Goal: Transaction & Acquisition: Purchase product/service

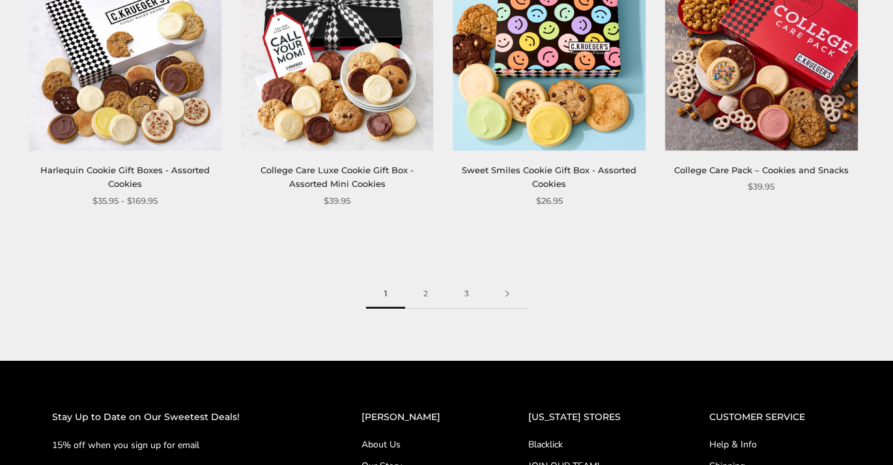
scroll to position [1690, 0]
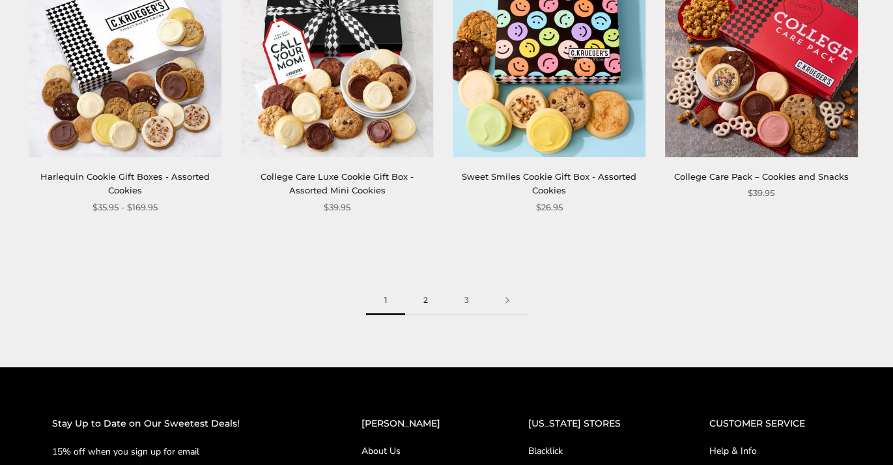
click at [427, 300] on link "2" at bounding box center [425, 300] width 41 height 29
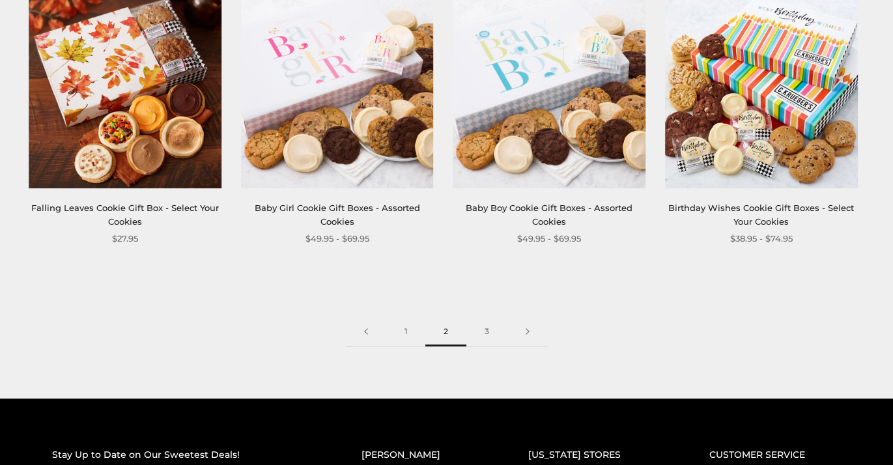
scroll to position [1662, 0]
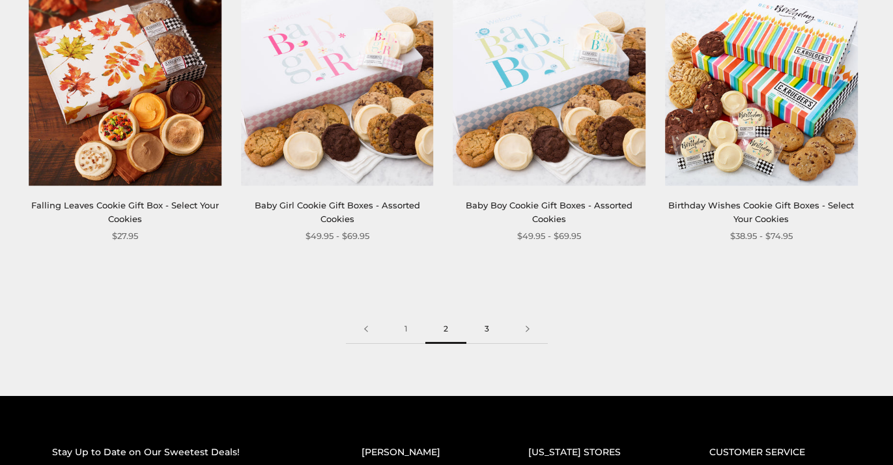
click at [487, 329] on link "3" at bounding box center [486, 329] width 41 height 29
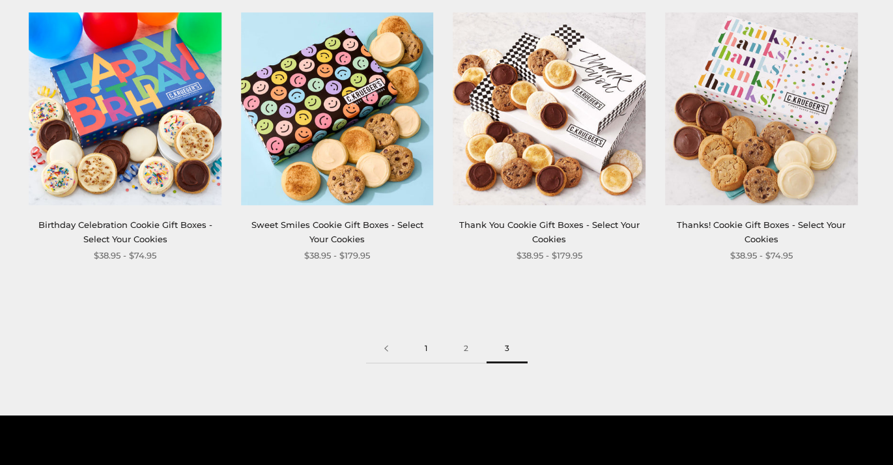
scroll to position [515, 0]
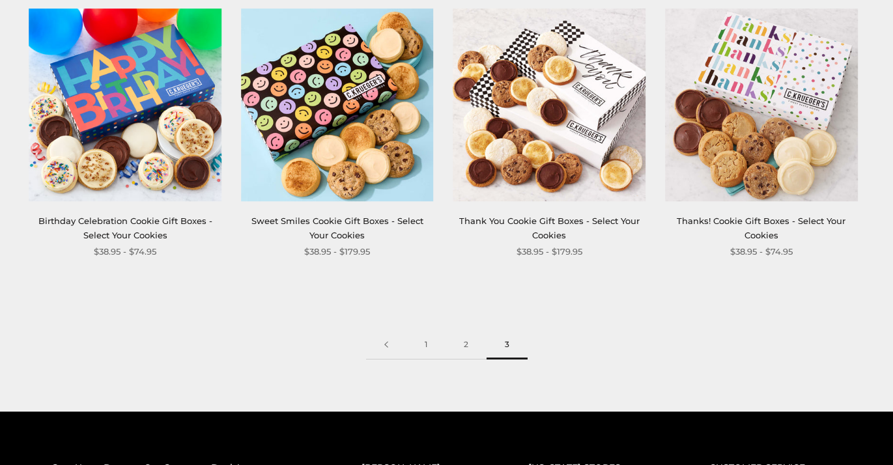
click at [509, 353] on span "3" at bounding box center [507, 344] width 41 height 29
click at [341, 85] on img at bounding box center [337, 104] width 193 height 193
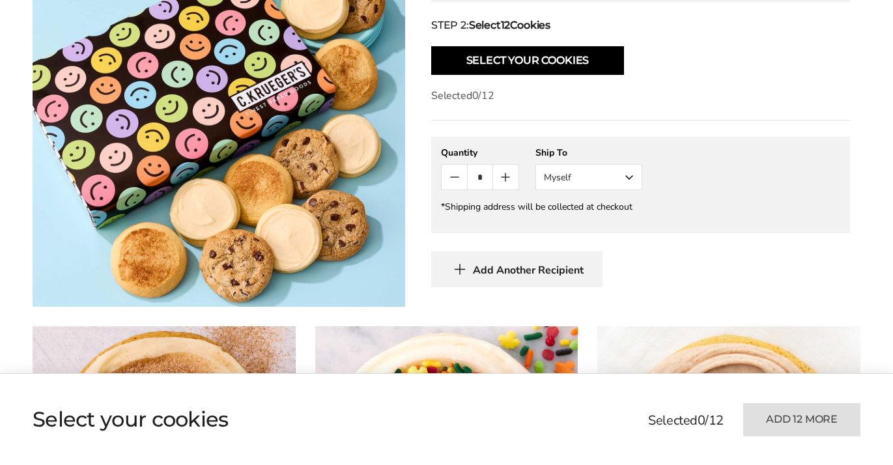
scroll to position [678, 0]
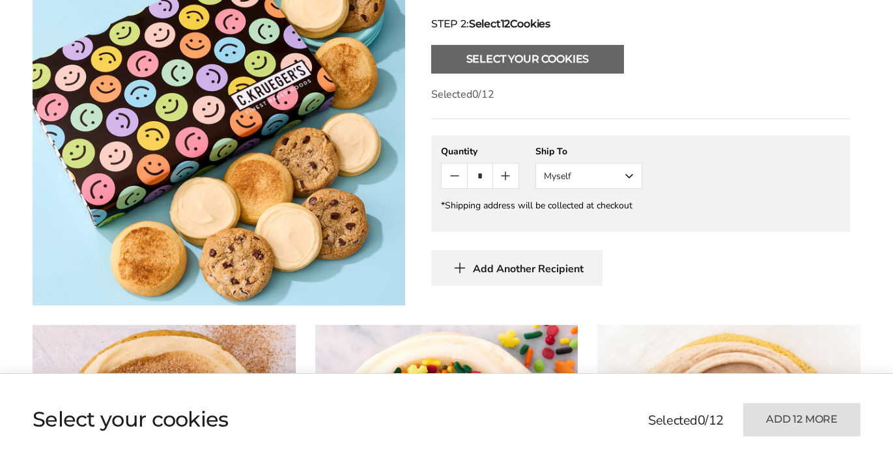
click at [580, 54] on button "Select Your Cookies" at bounding box center [527, 59] width 193 height 29
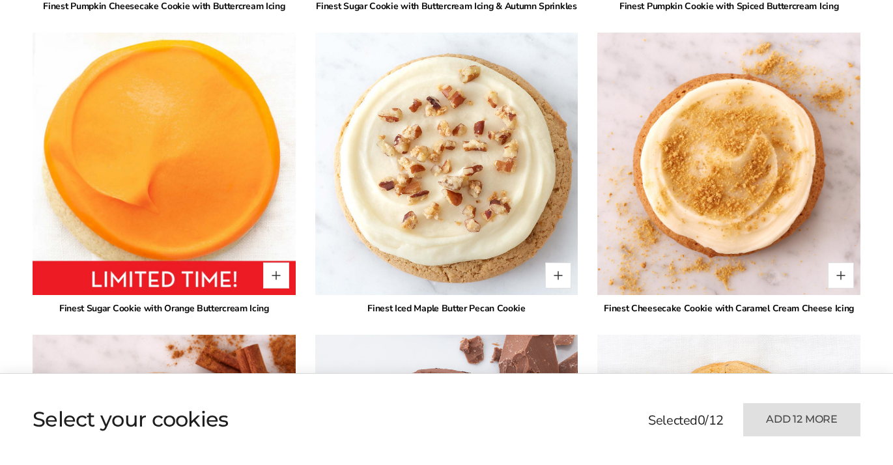
scroll to position [1272, 0]
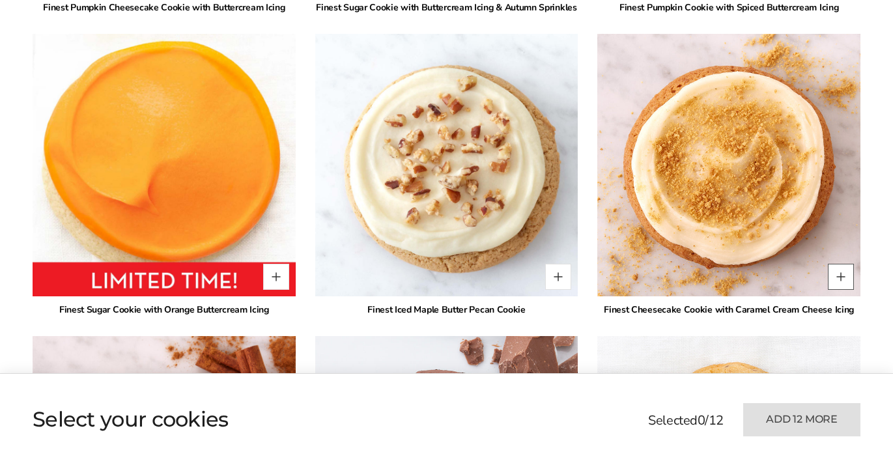
click at [845, 276] on button "Quantity button plus" at bounding box center [841, 277] width 26 height 26
type input "*"
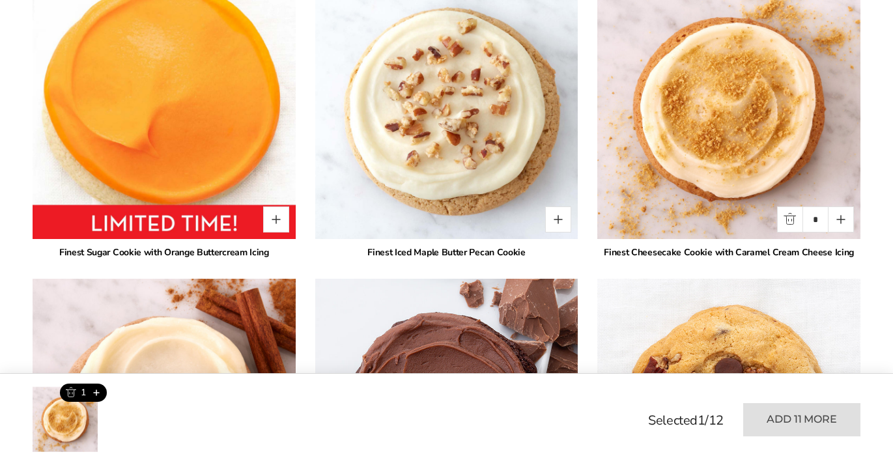
scroll to position [1337, 0]
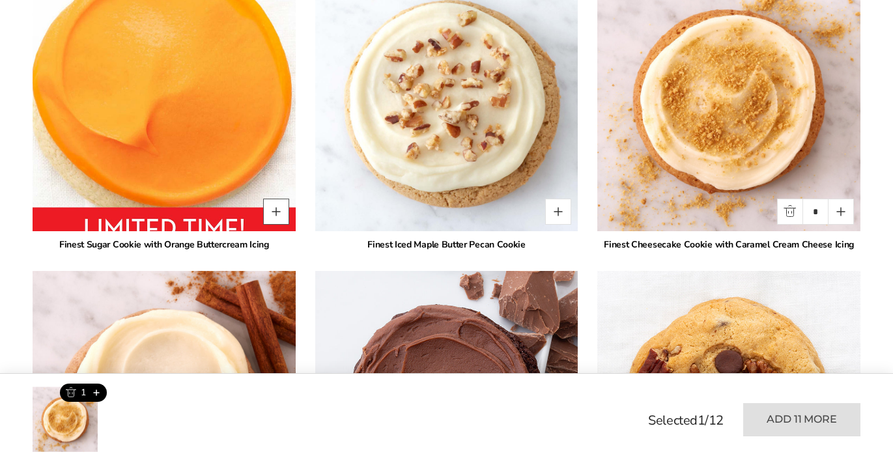
click at [276, 212] on button "Quantity button plus" at bounding box center [276, 212] width 26 height 26
type input "*"
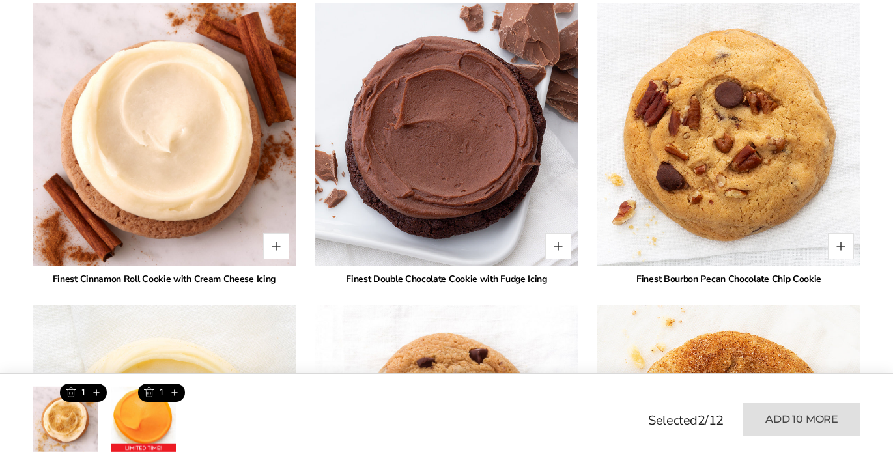
scroll to position [1622, 0]
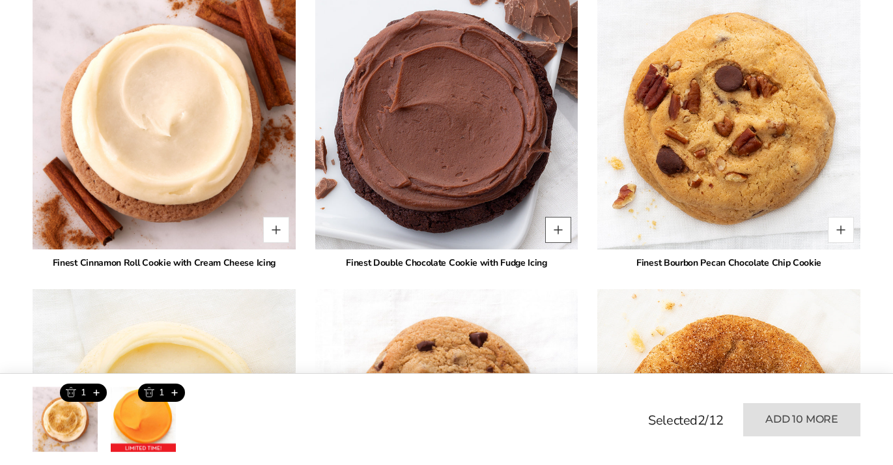
click at [561, 228] on button "Quantity button plus" at bounding box center [558, 230] width 26 height 26
type input "*"
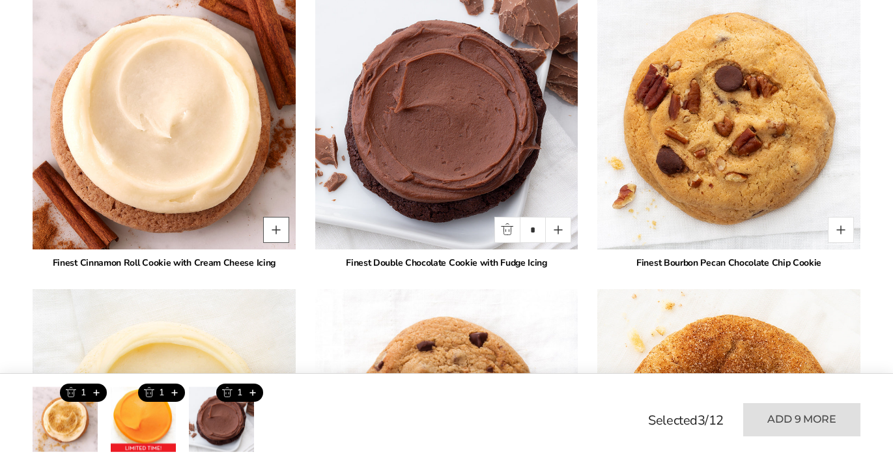
click at [275, 229] on button "Quantity button plus" at bounding box center [276, 230] width 26 height 26
type input "*"
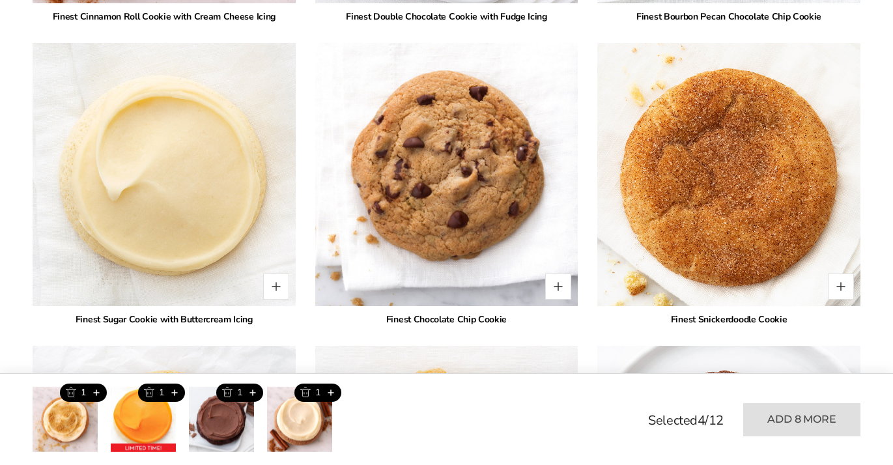
scroll to position [1872, 0]
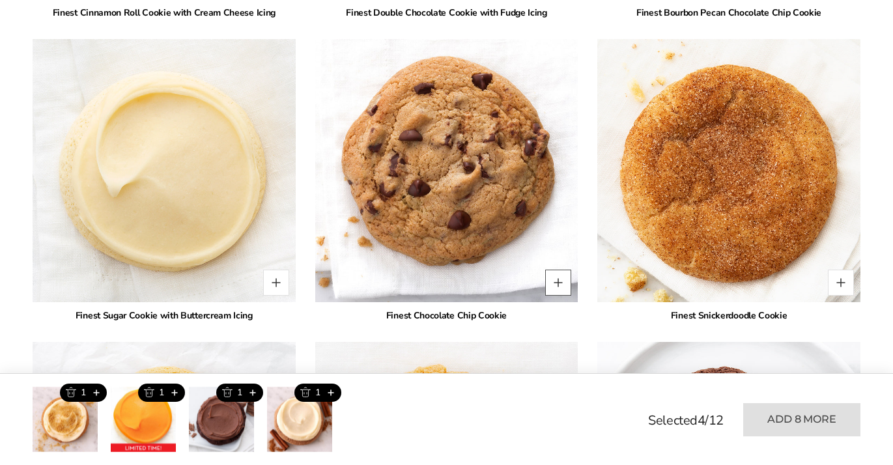
click at [559, 280] on button "Quantity button plus" at bounding box center [558, 283] width 26 height 26
type input "*"
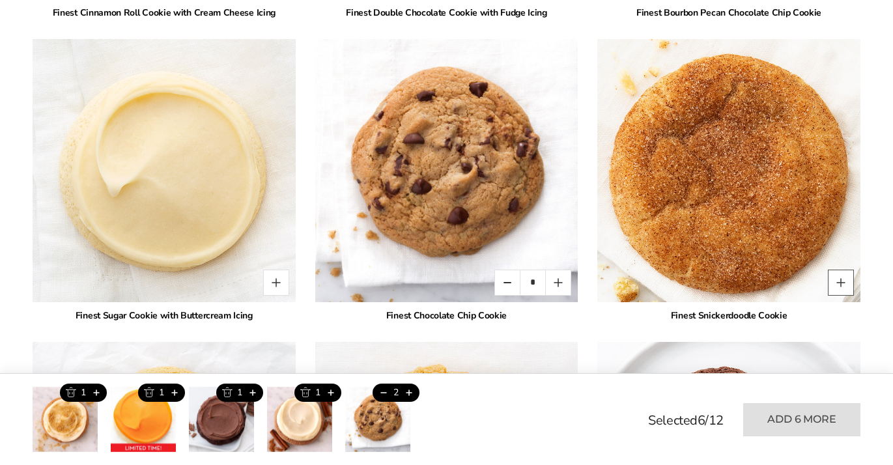
click at [842, 283] on button "Quantity button plus" at bounding box center [841, 283] width 26 height 26
type input "*"
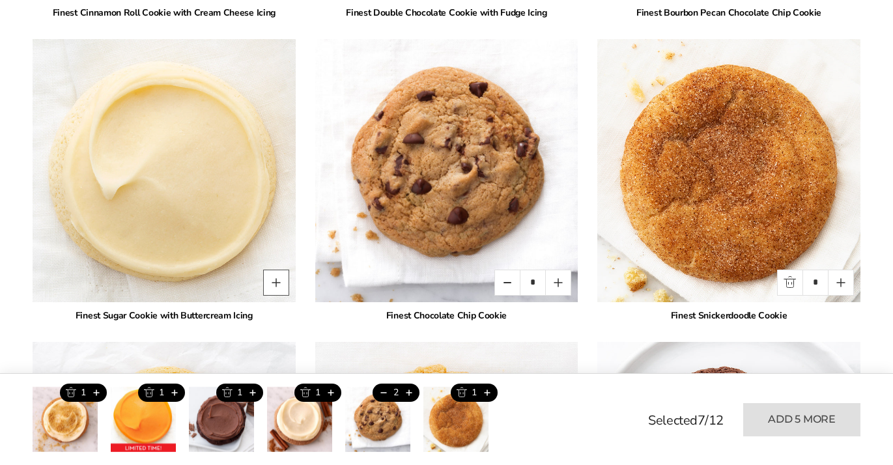
click at [278, 280] on button "Quantity button plus" at bounding box center [276, 283] width 26 height 26
type input "*"
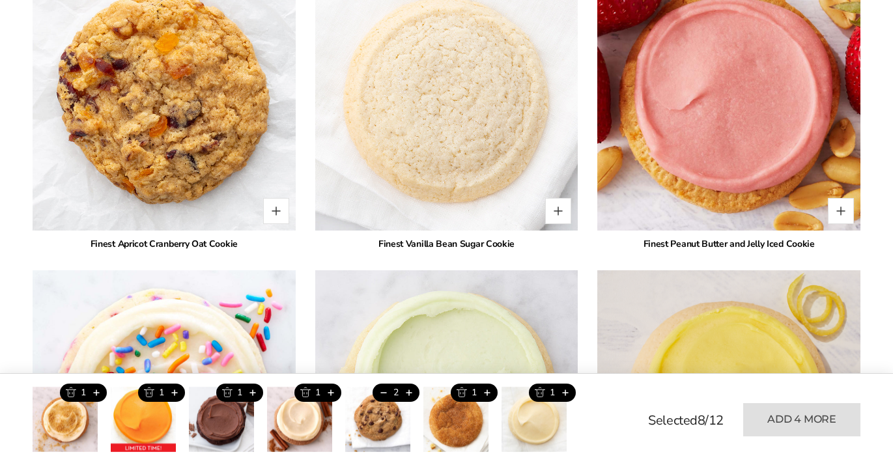
scroll to position [2554, 0]
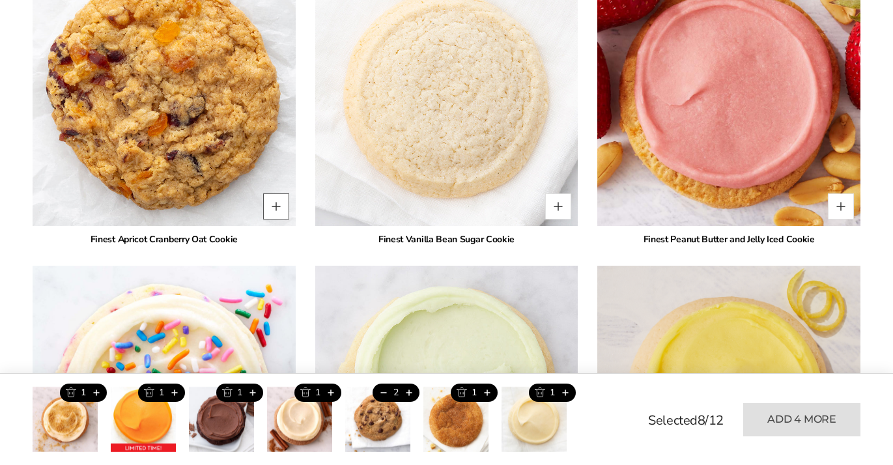
click at [277, 207] on button "Quantity button plus" at bounding box center [276, 206] width 26 height 26
type input "*"
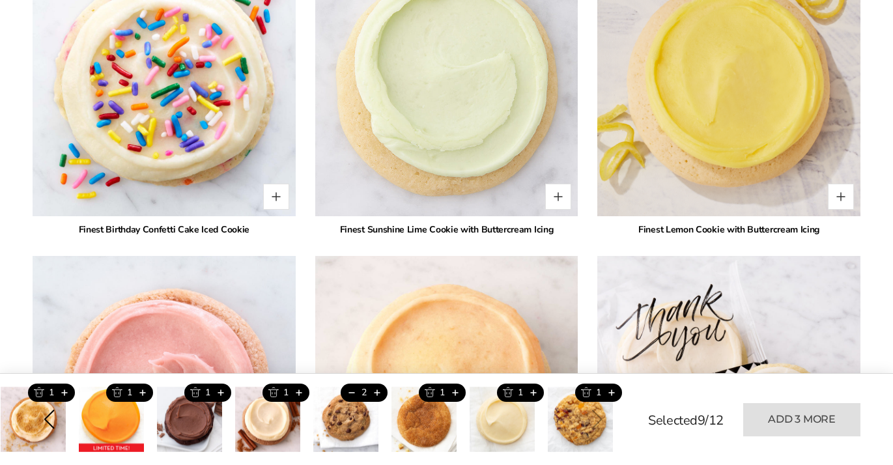
scroll to position [2868, 0]
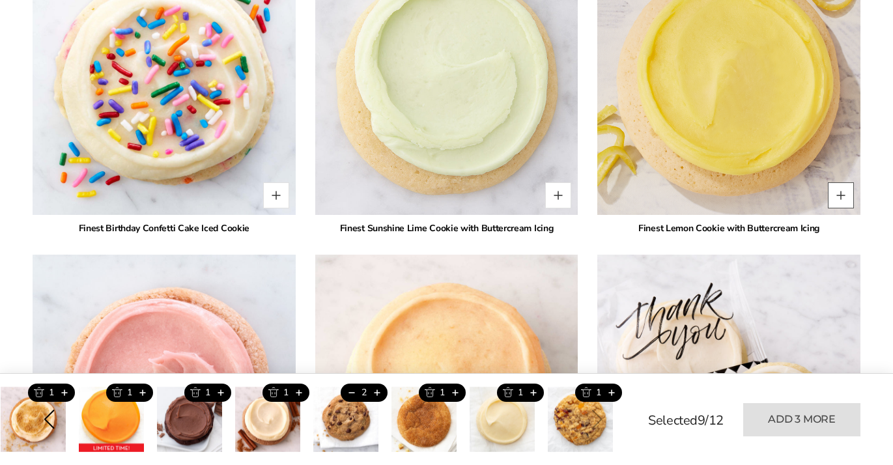
click at [845, 195] on button "Quantity button plus" at bounding box center [841, 195] width 26 height 26
type input "*"
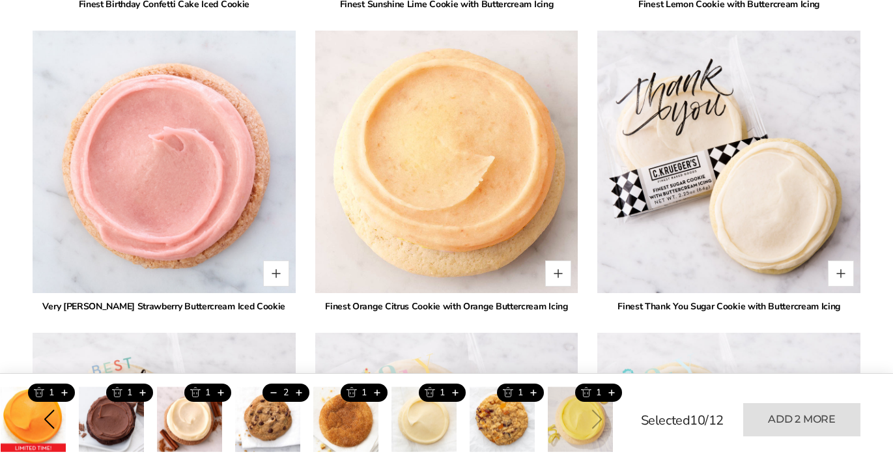
scroll to position [3099, 0]
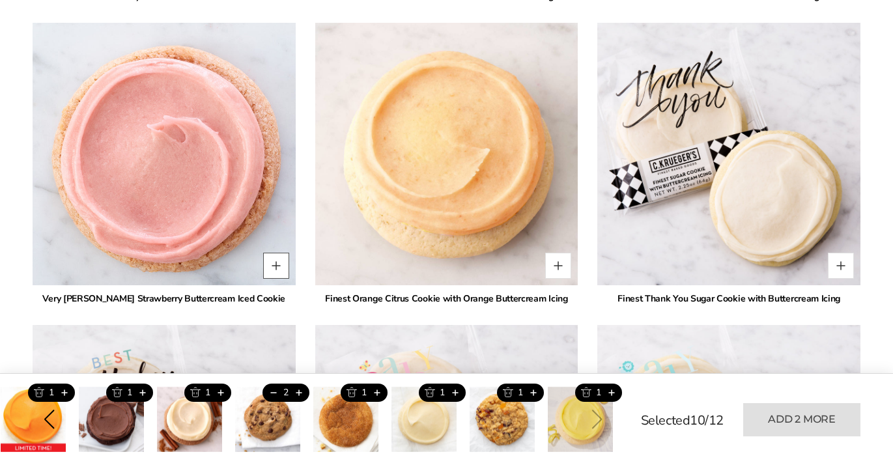
click at [274, 261] on button "Quantity button plus" at bounding box center [276, 266] width 26 height 26
type input "*"
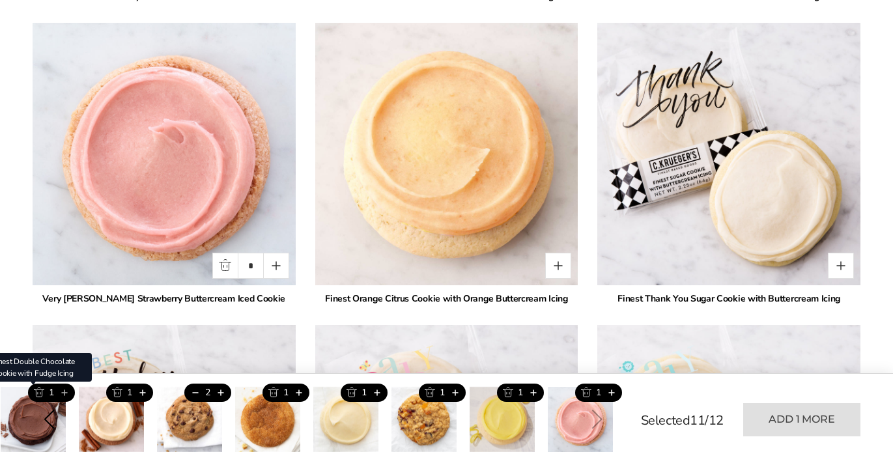
click at [63, 390] on button "Add this product" at bounding box center [63, 393] width 21 height 18
type input "*"
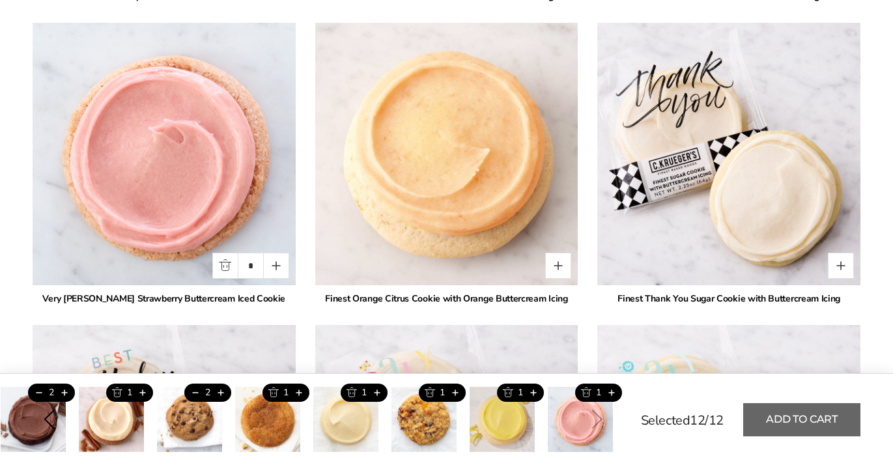
click at [791, 414] on button "Add to cart" at bounding box center [801, 419] width 117 height 33
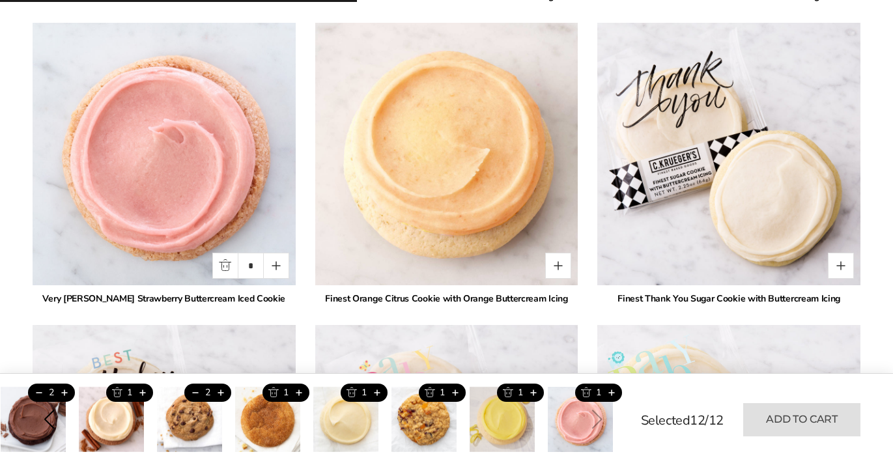
type input "*"
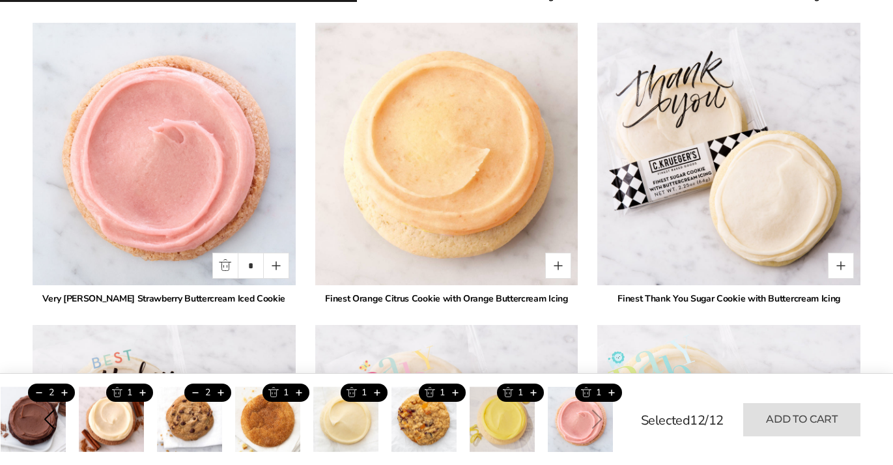
type input "*"
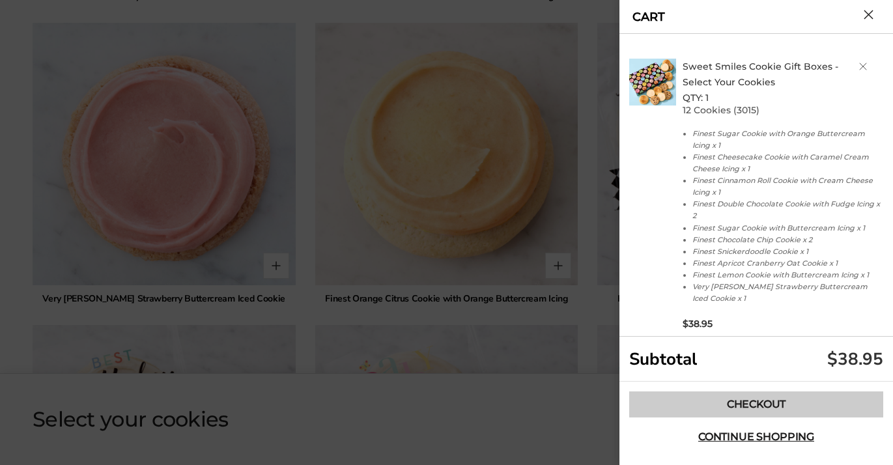
click at [756, 401] on link "Checkout" at bounding box center [756, 405] width 254 height 26
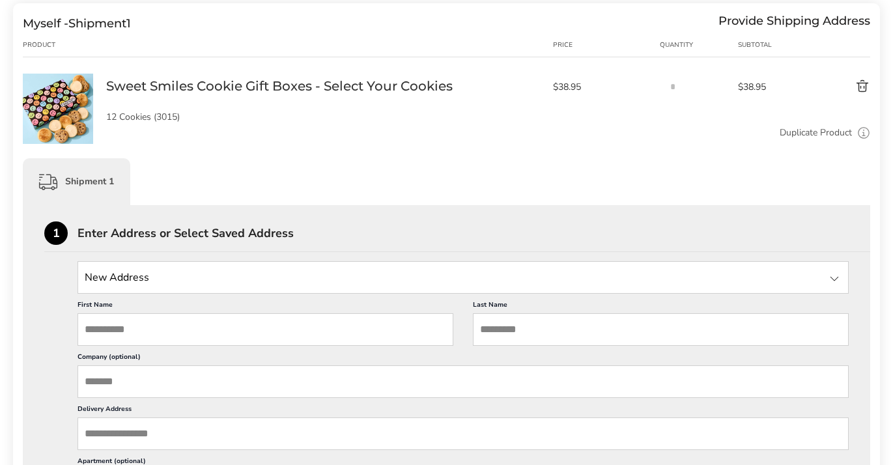
scroll to position [177, 0]
click at [171, 322] on input "First Name" at bounding box center [266, 328] width 376 height 33
type input "*******"
click at [485, 324] on input "Last Name" at bounding box center [661, 328] width 376 height 33
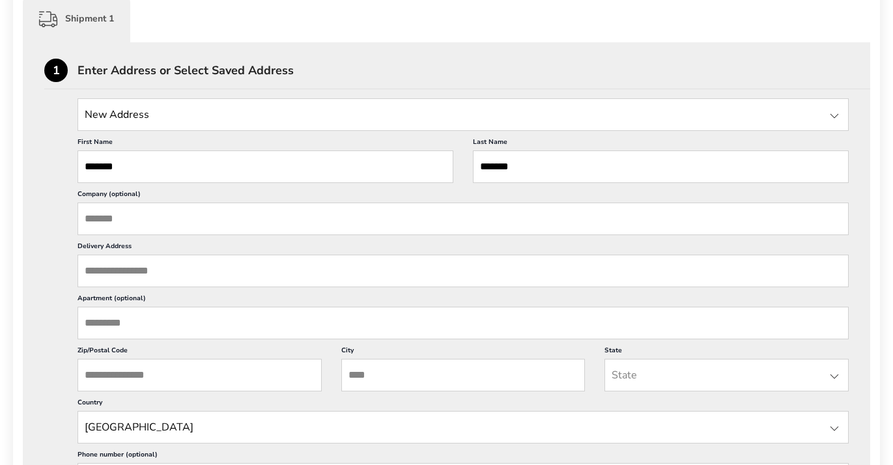
scroll to position [350, 0]
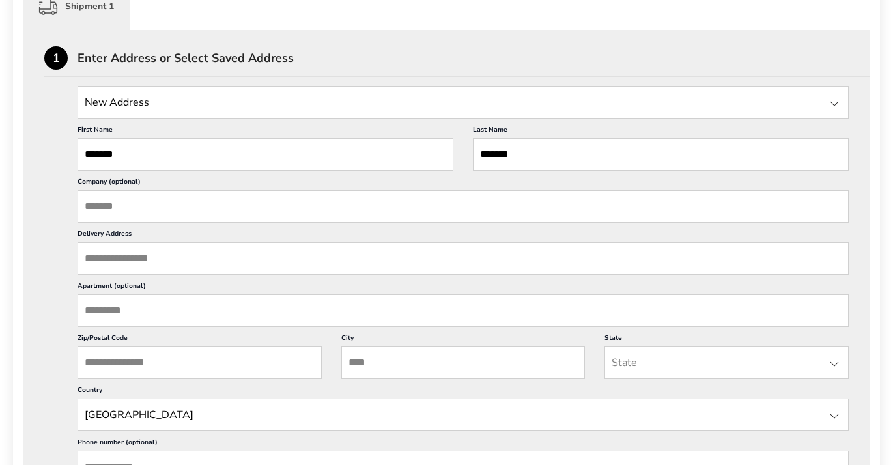
type input "*******"
click at [146, 259] on input "Delivery Address" at bounding box center [463, 258] width 771 height 33
click at [375, 361] on input "City" at bounding box center [463, 363] width 244 height 33
type input "**********"
click at [839, 362] on div at bounding box center [835, 364] width 16 height 16
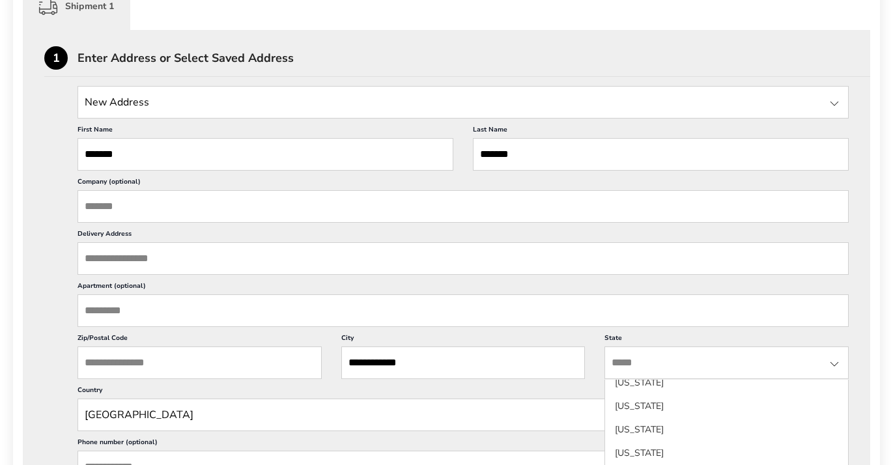
scroll to position [779, 0]
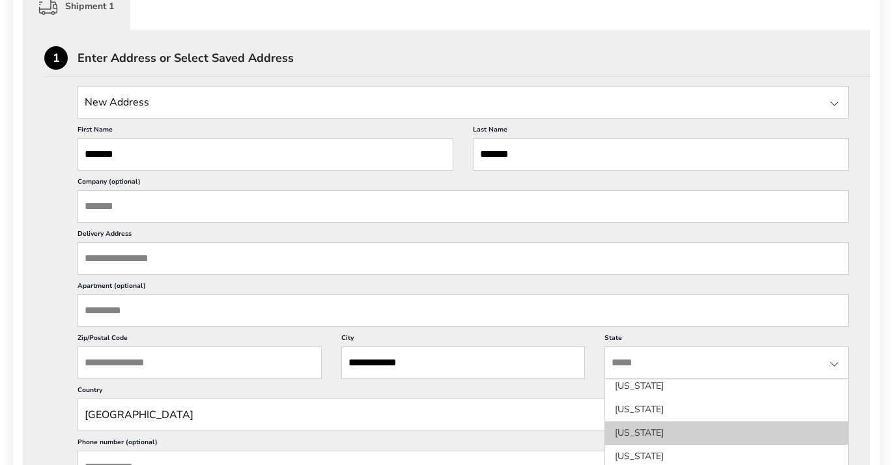
click at [684, 429] on li "[US_STATE]" at bounding box center [726, 432] width 243 height 23
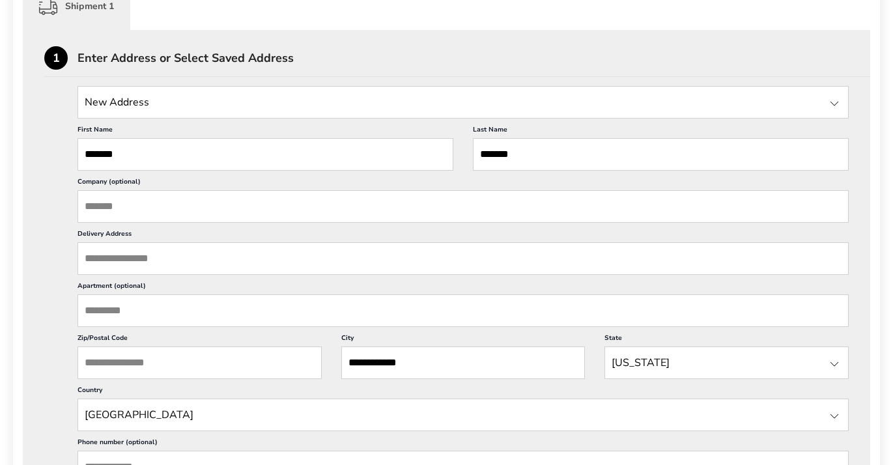
click at [178, 264] on input "Delivery Address" at bounding box center [463, 258] width 771 height 33
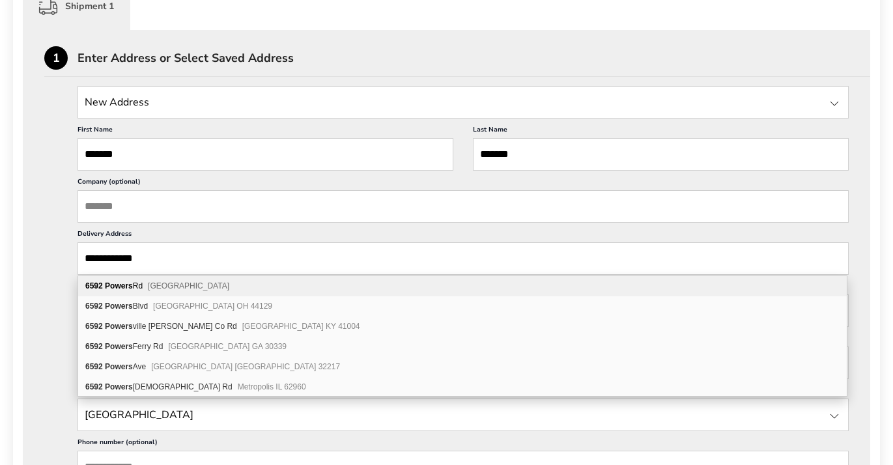
click at [198, 282] on span "[GEOGRAPHIC_DATA]" at bounding box center [188, 285] width 81 height 9
type input "**********"
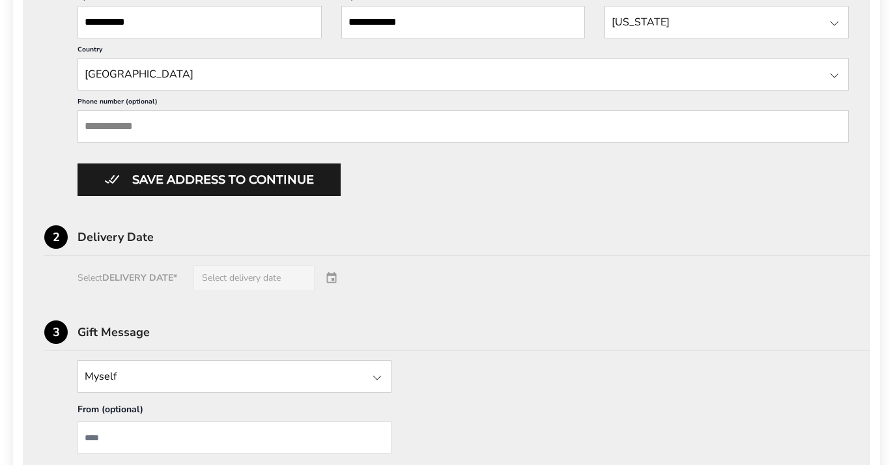
scroll to position [706, 0]
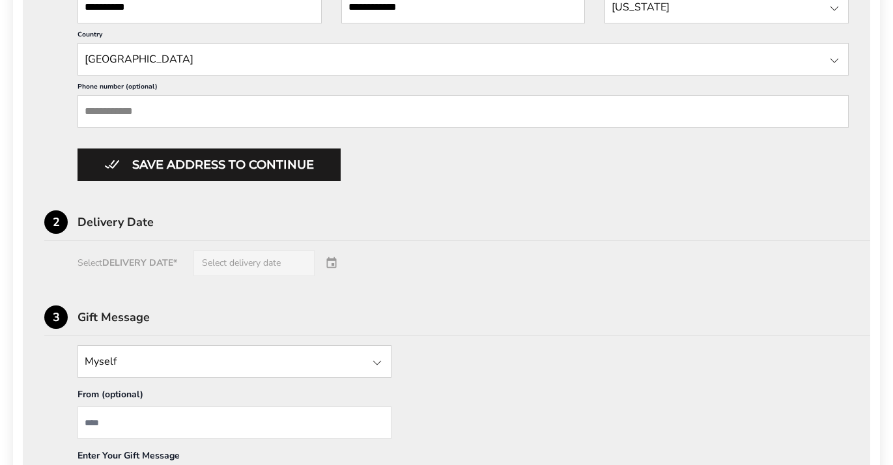
click at [330, 263] on div "Select DELIVERY DATE* Select delivery date" at bounding box center [446, 263] width 805 height 26
click at [261, 264] on div "Select DELIVERY DATE* Select delivery date" at bounding box center [446, 263] width 805 height 26
click at [149, 225] on div "Delivery Date" at bounding box center [474, 222] width 793 height 12
click at [220, 262] on div "Select DELIVERY DATE* Select delivery date" at bounding box center [446, 263] width 805 height 26
click at [249, 259] on div "Select DELIVERY DATE* Select delivery date" at bounding box center [446, 263] width 805 height 26
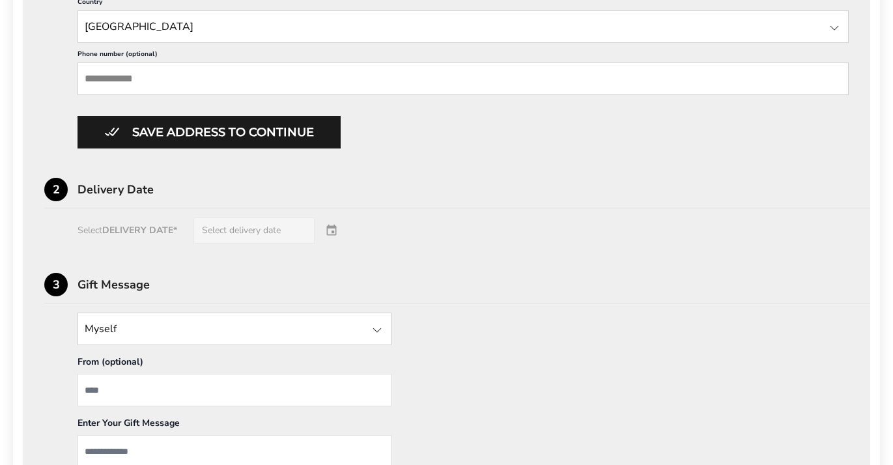
scroll to position [747, 0]
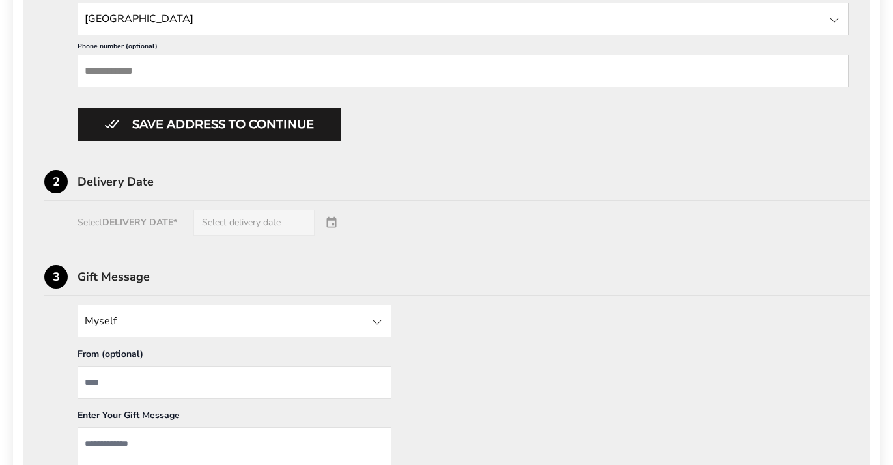
click at [204, 320] on input "State" at bounding box center [235, 321] width 314 height 33
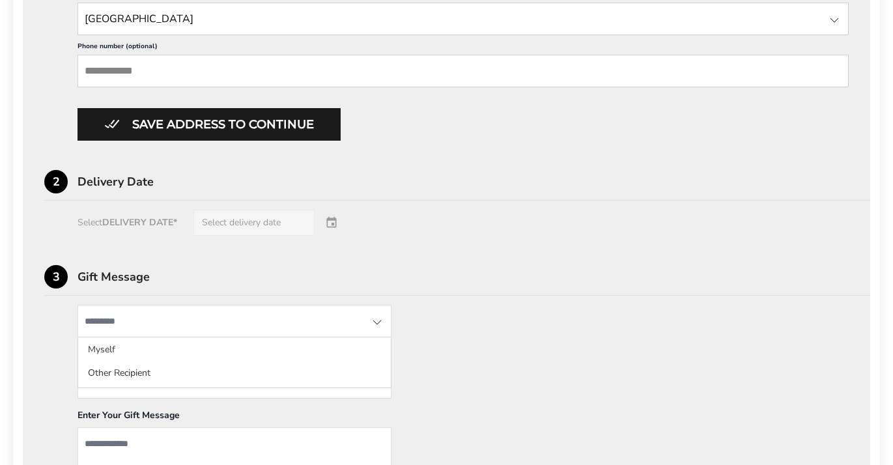
click at [281, 335] on input "State" at bounding box center [235, 321] width 314 height 33
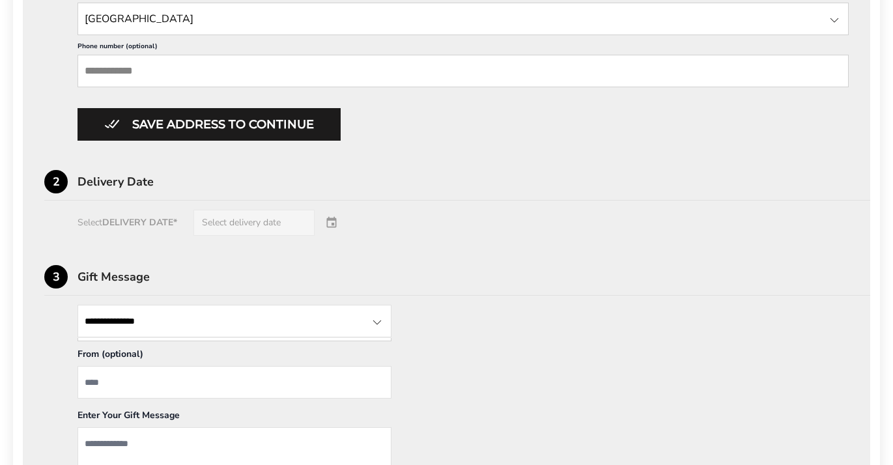
type input "**********"
click at [113, 382] on input "From" at bounding box center [235, 382] width 314 height 33
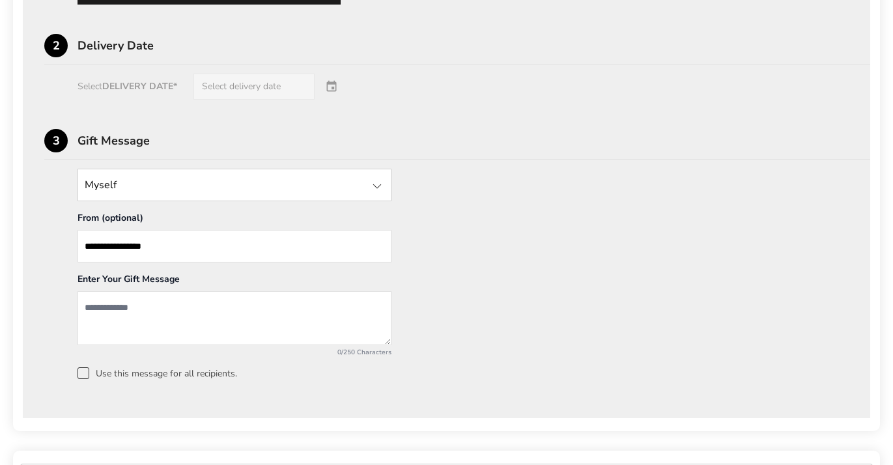
scroll to position [885, 0]
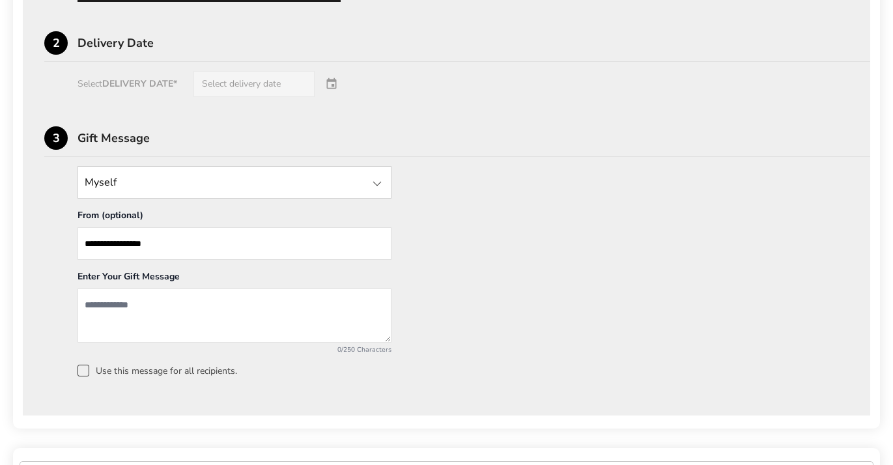
type input "**********"
click at [110, 313] on textarea "Add a message" at bounding box center [235, 316] width 314 height 54
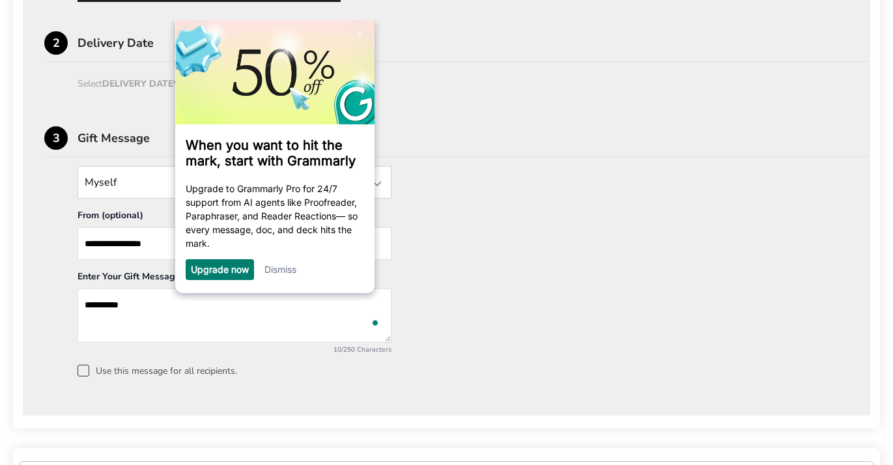
scroll to position [0, 0]
click at [274, 266] on link "Dismiss" at bounding box center [280, 269] width 32 height 11
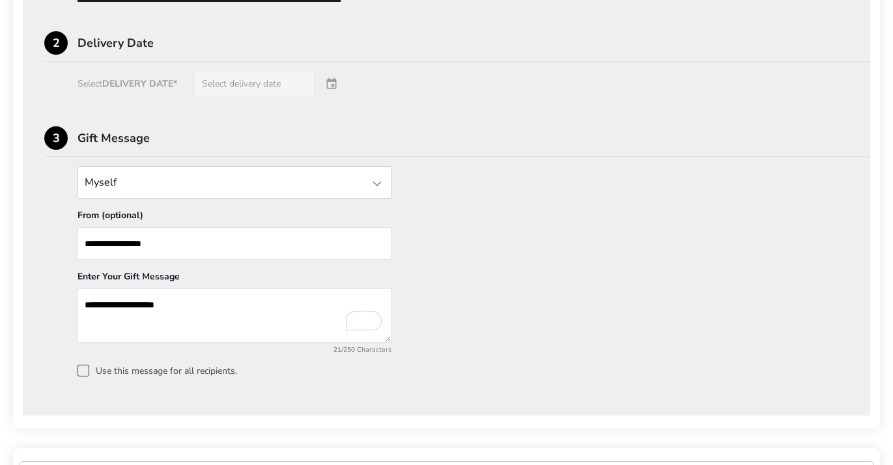
click at [189, 300] on textarea "**********" at bounding box center [235, 316] width 314 height 54
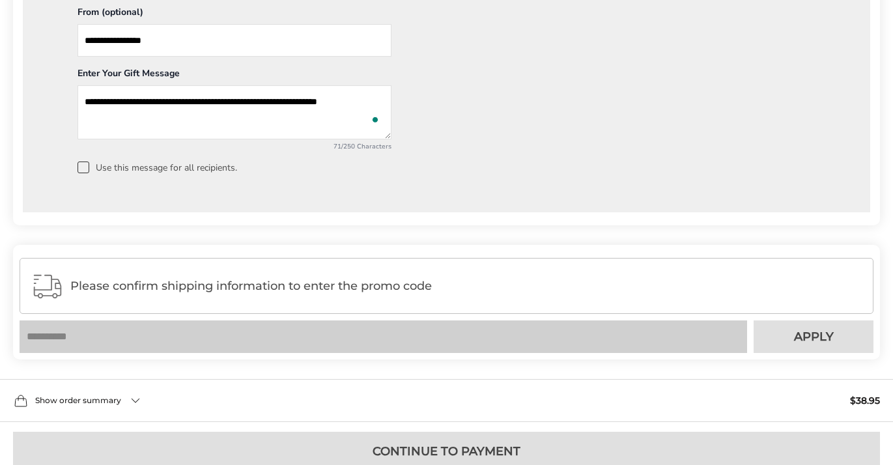
scroll to position [1178, 0]
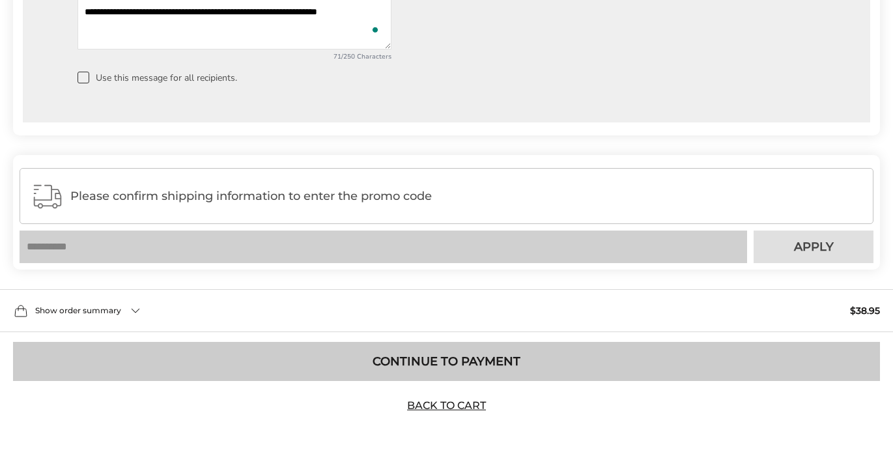
type textarea "**********"
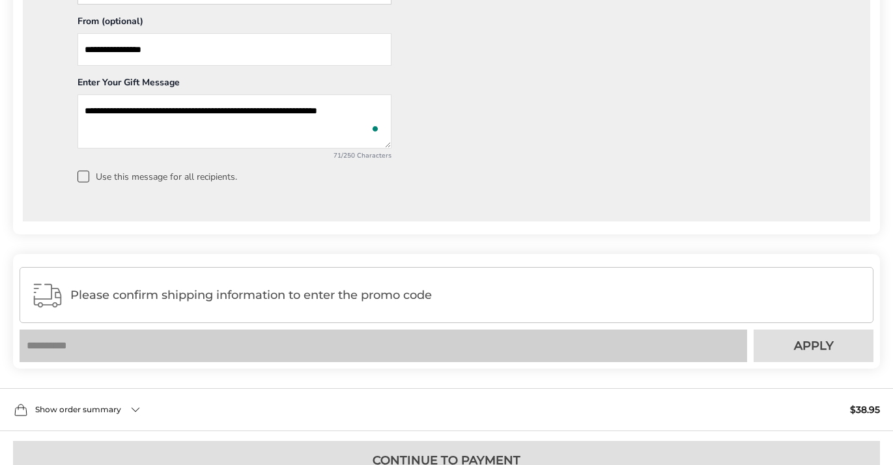
scroll to position [1023, 0]
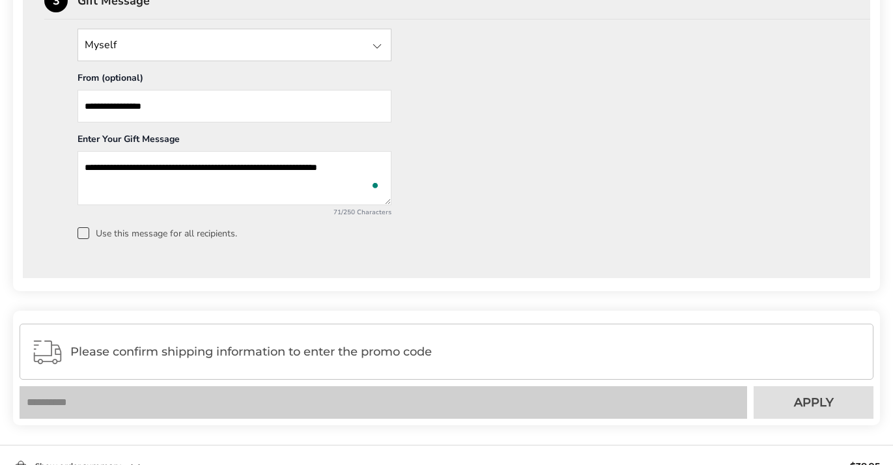
click at [81, 227] on span at bounding box center [84, 233] width 12 height 12
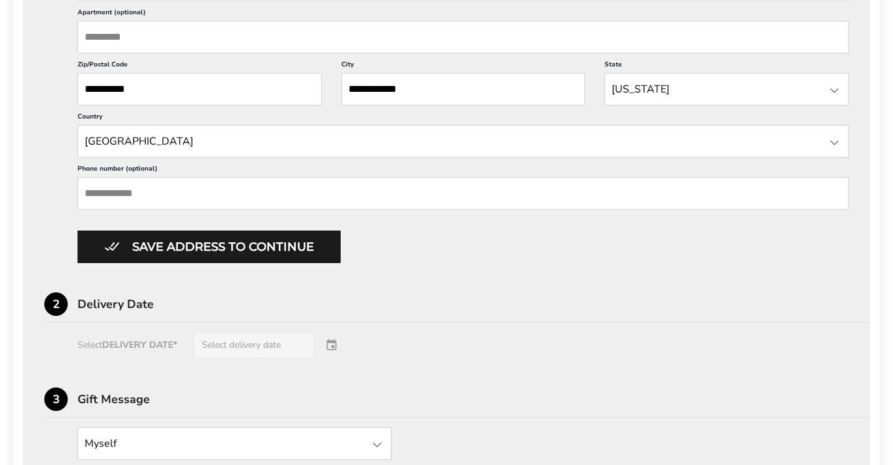
scroll to position [594, 0]
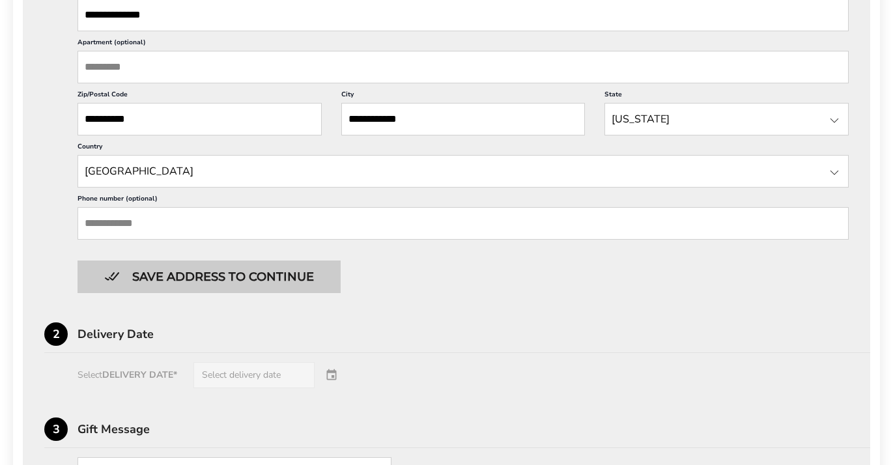
click at [244, 264] on button "Save address to continue" at bounding box center [209, 277] width 263 height 33
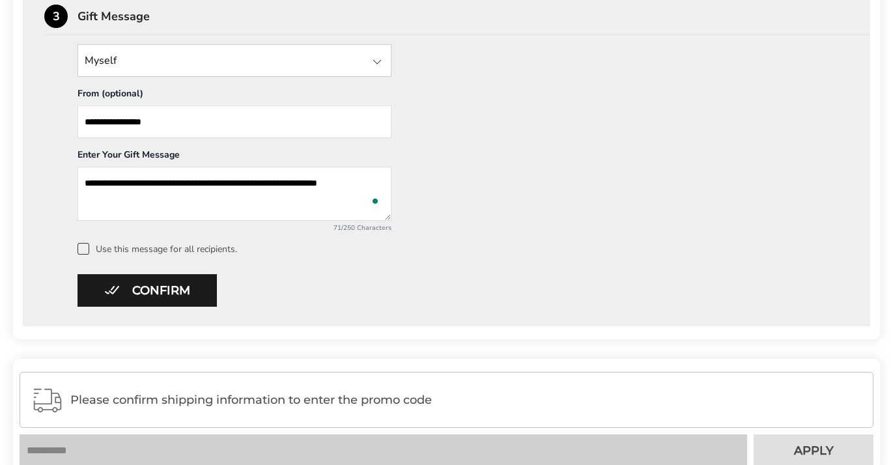
scroll to position [472, 0]
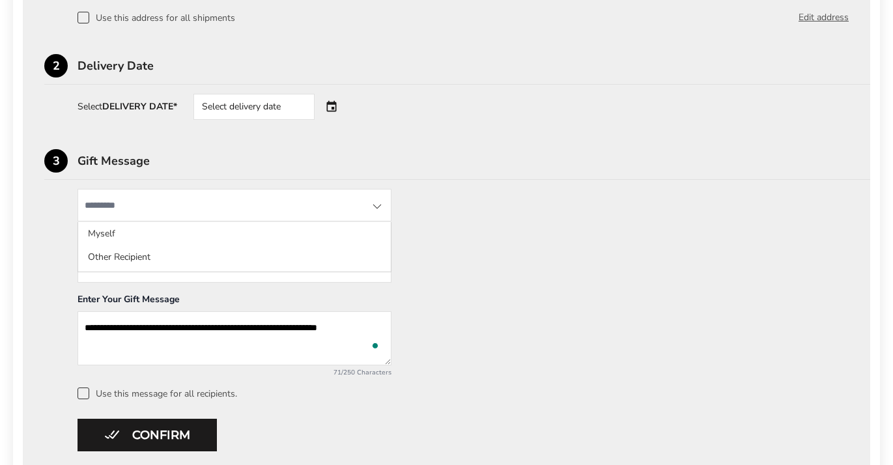
click at [119, 199] on input "State" at bounding box center [235, 205] width 314 height 33
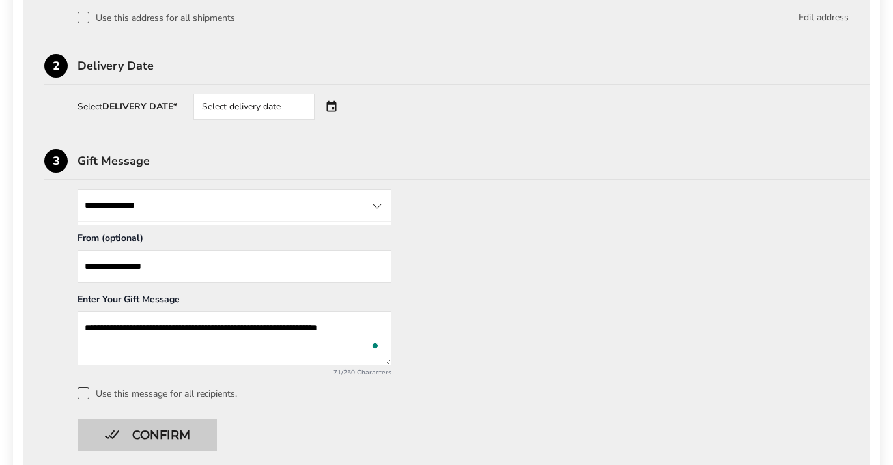
type input "**********"
click at [167, 438] on button "Confirm" at bounding box center [147, 435] width 139 height 33
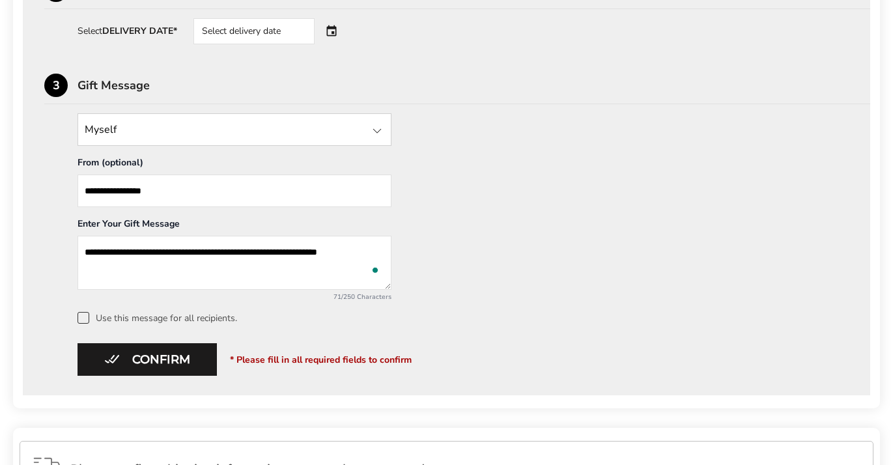
scroll to position [558, 0]
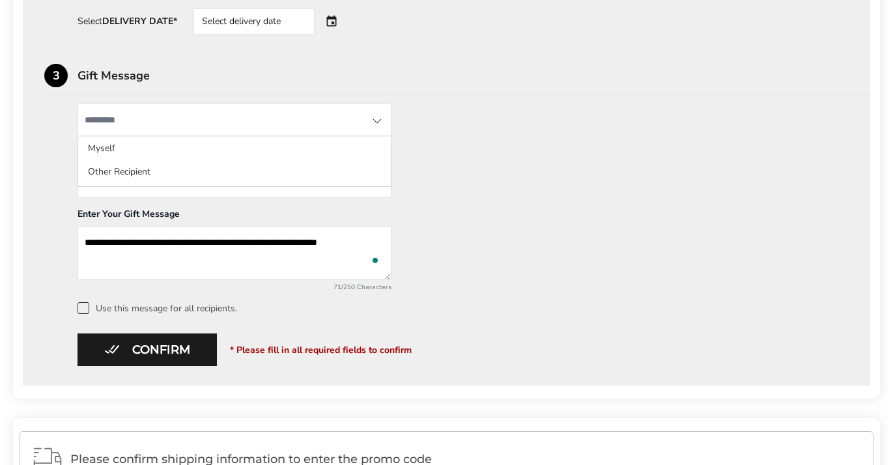
click at [177, 122] on input "State" at bounding box center [235, 120] width 314 height 33
click at [375, 120] on div at bounding box center [377, 121] width 16 height 16
click at [378, 121] on div at bounding box center [377, 121] width 16 height 16
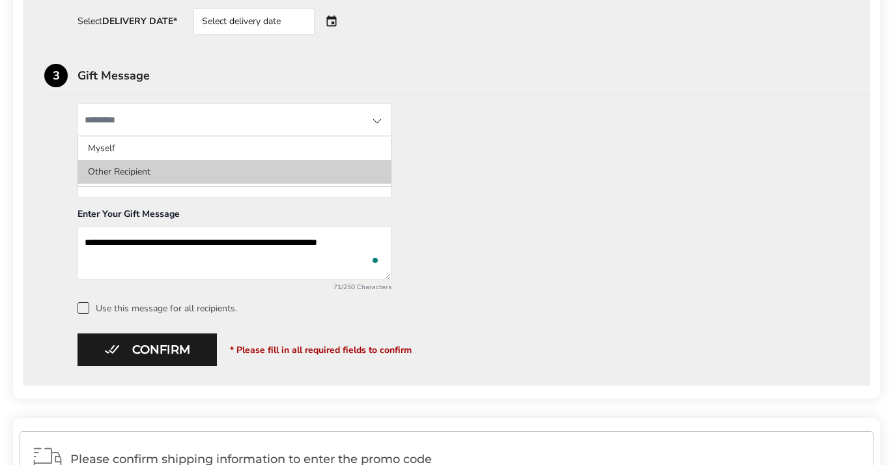
click at [109, 167] on li "Other Recipient" at bounding box center [234, 171] width 313 height 23
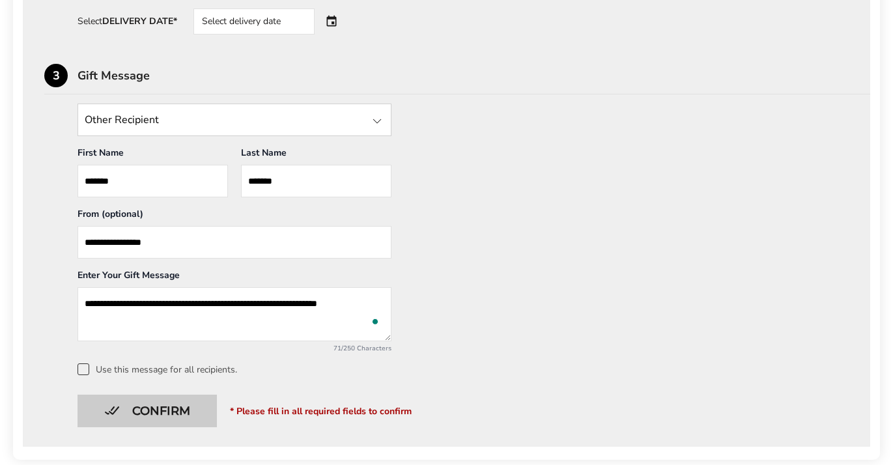
click at [153, 410] on button "Confirm" at bounding box center [147, 411] width 139 height 33
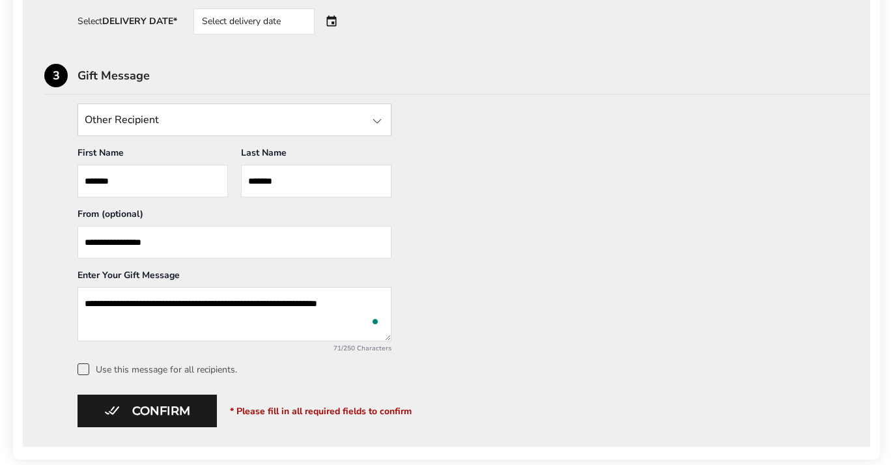
click at [380, 124] on div at bounding box center [377, 121] width 16 height 16
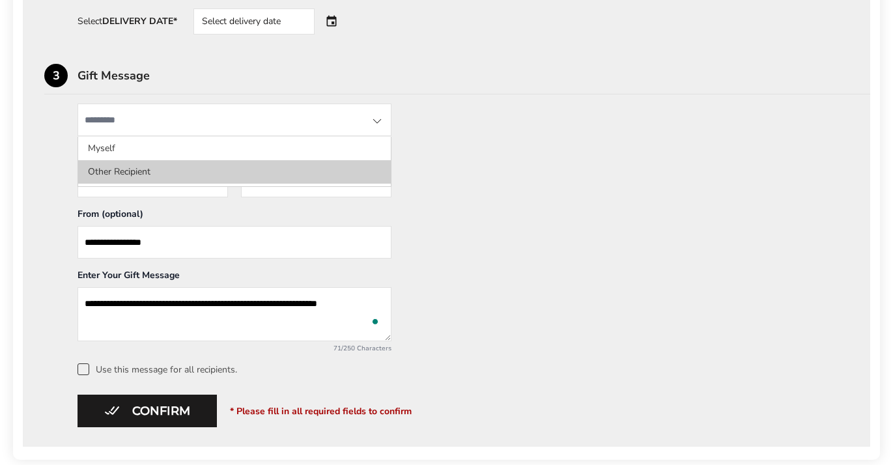
click at [138, 171] on li "Other Recipient" at bounding box center [234, 171] width 313 height 23
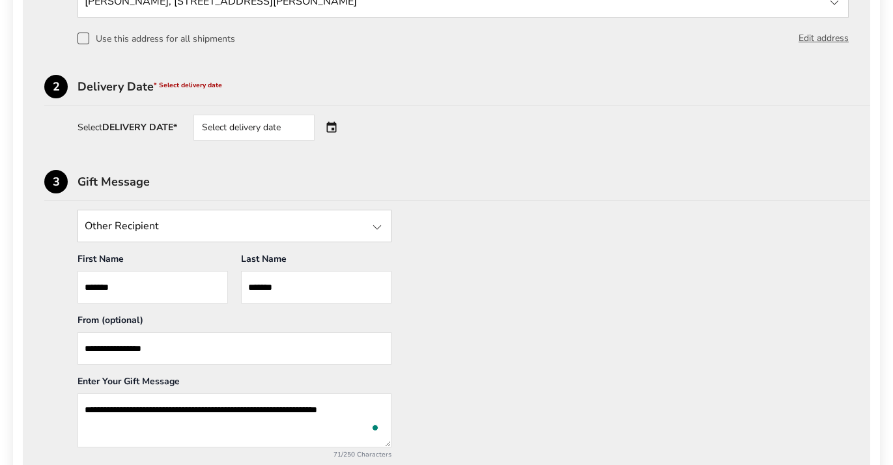
scroll to position [400, 0]
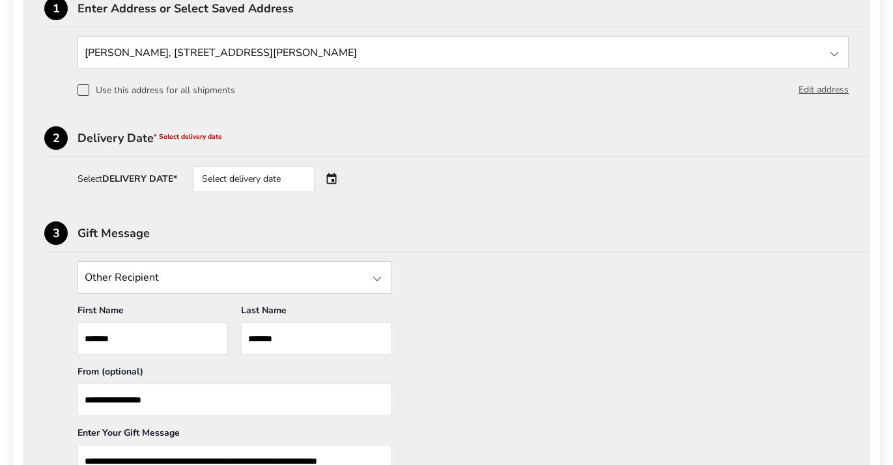
click at [276, 175] on div "Select delivery date" at bounding box center [253, 179] width 121 height 26
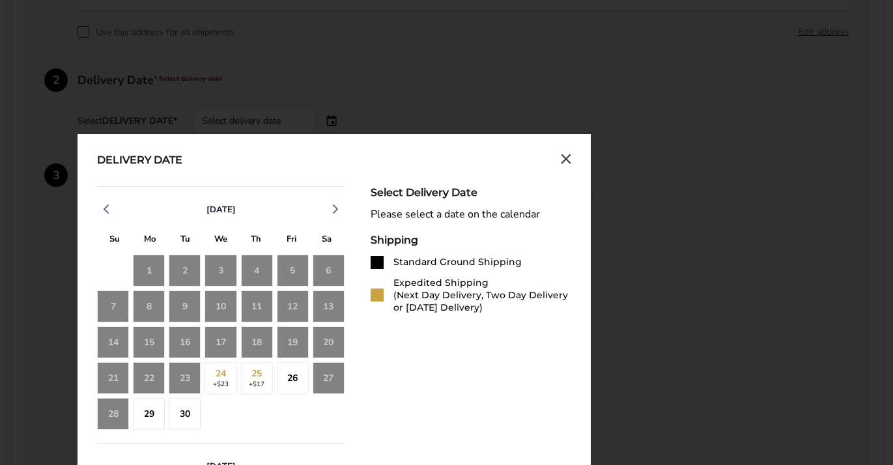
scroll to position [460, 0]
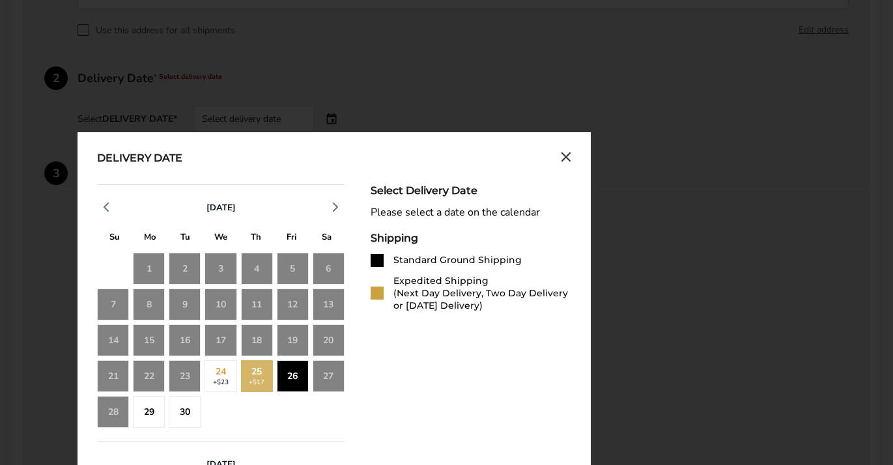
click at [295, 367] on div "26" at bounding box center [293, 376] width 32 height 32
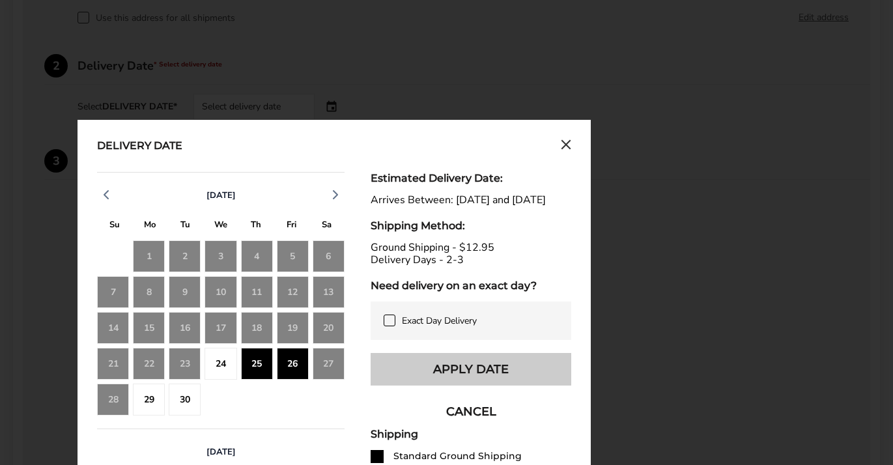
scroll to position [477, 0]
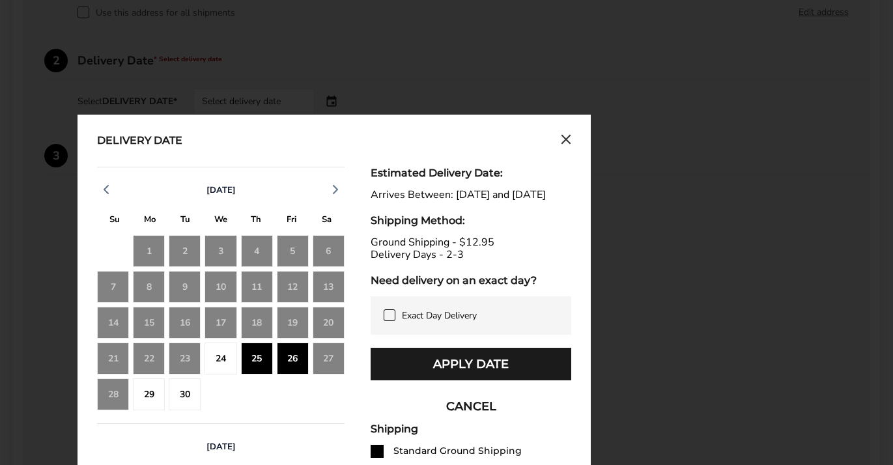
click at [216, 352] on div "24" at bounding box center [221, 359] width 32 height 32
click at [219, 352] on div "24" at bounding box center [221, 359] width 32 height 32
click at [567, 132] on div "Delivery Date [DATE] S M T W T F S 31 1 2 3 4 5 6 7 8 9 10 11 12 13 14 15 16 17…" at bounding box center [334, 408] width 513 height 586
click at [567, 135] on icon "Close calendar" at bounding box center [566, 139] width 10 height 11
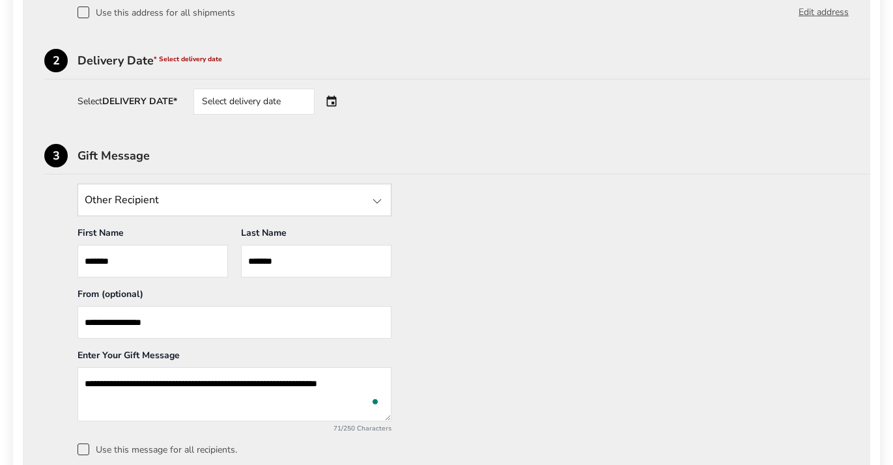
click at [311, 96] on div "Select delivery date" at bounding box center [253, 102] width 121 height 26
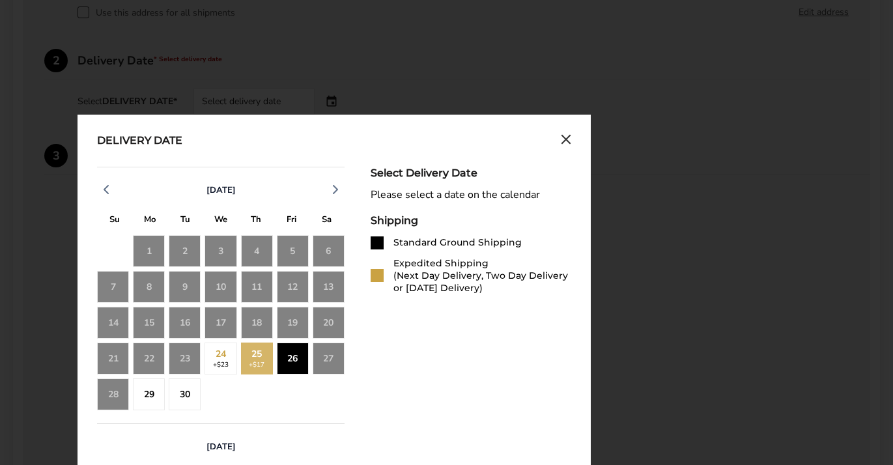
click at [298, 355] on div "26" at bounding box center [293, 359] width 32 height 32
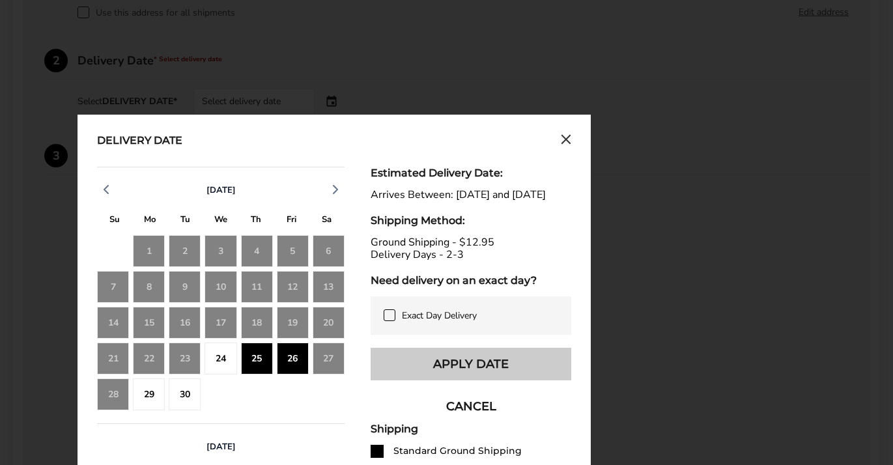
click at [465, 375] on button "Apply Date" at bounding box center [471, 364] width 201 height 33
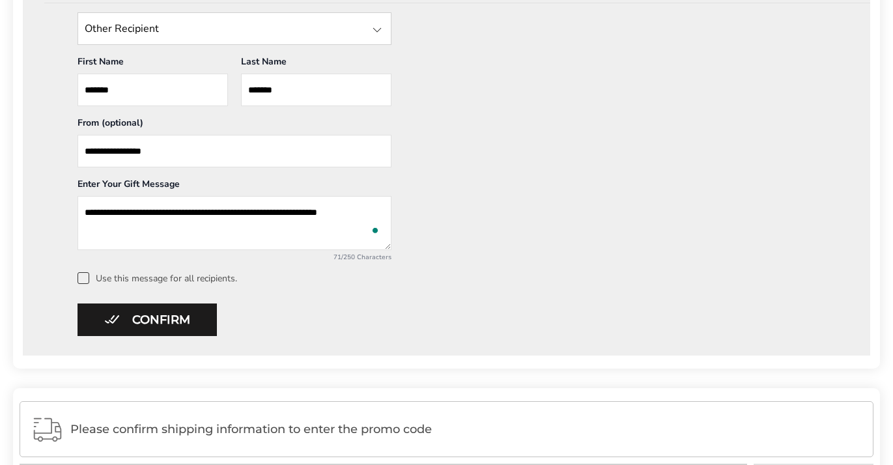
scroll to position [657, 0]
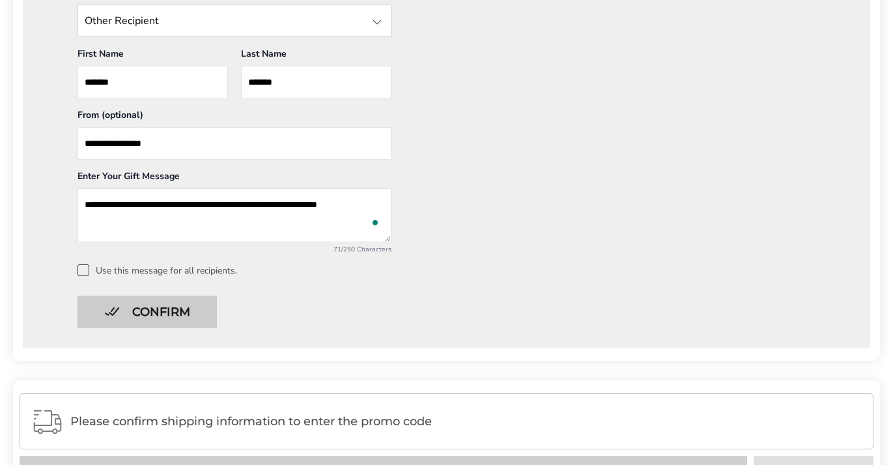
click at [190, 308] on button "Confirm" at bounding box center [147, 312] width 139 height 33
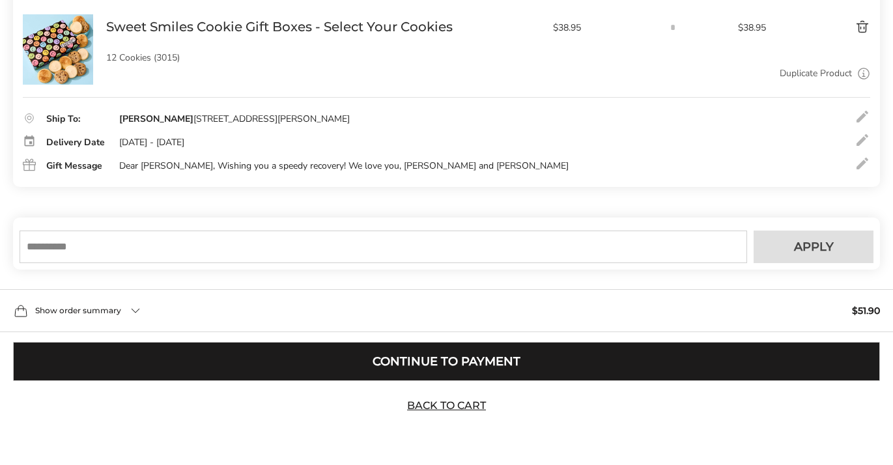
click at [458, 363] on button "Continue to Payment" at bounding box center [446, 361] width 867 height 39
click at [810, 238] on div "Cart Shipping Payment Contact Information: Fill in the E-mail field Confirm [PE…" at bounding box center [446, 89] width 893 height 648
